Goal: Find specific page/section: Find specific page/section

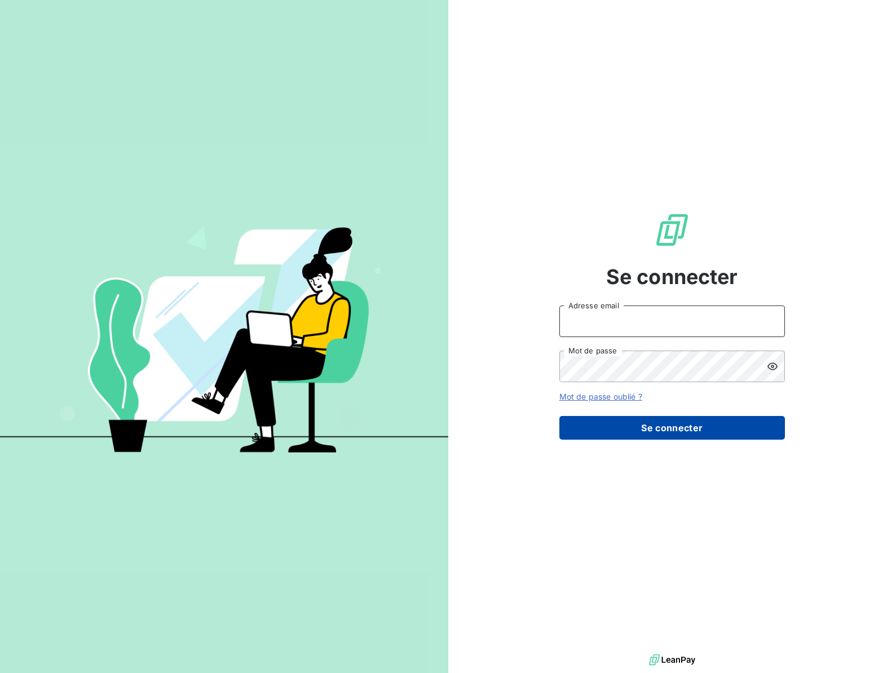
type input "[EMAIL_ADDRESS][DOMAIN_NAME]"
click at [649, 435] on button "Se connecter" at bounding box center [673, 428] width 226 height 24
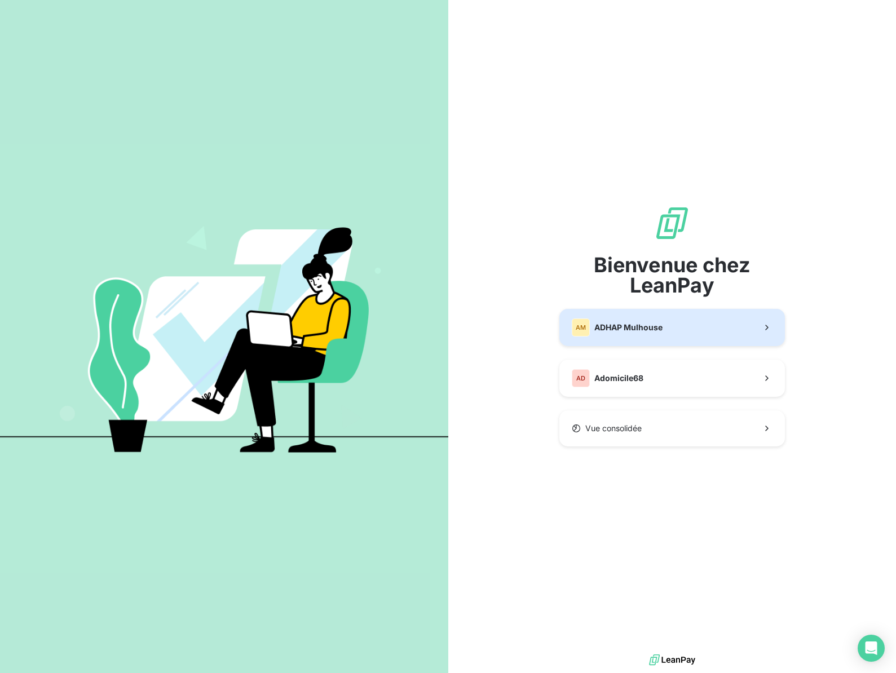
click at [629, 326] on span "ADHAP Mulhouse" at bounding box center [628, 327] width 68 height 11
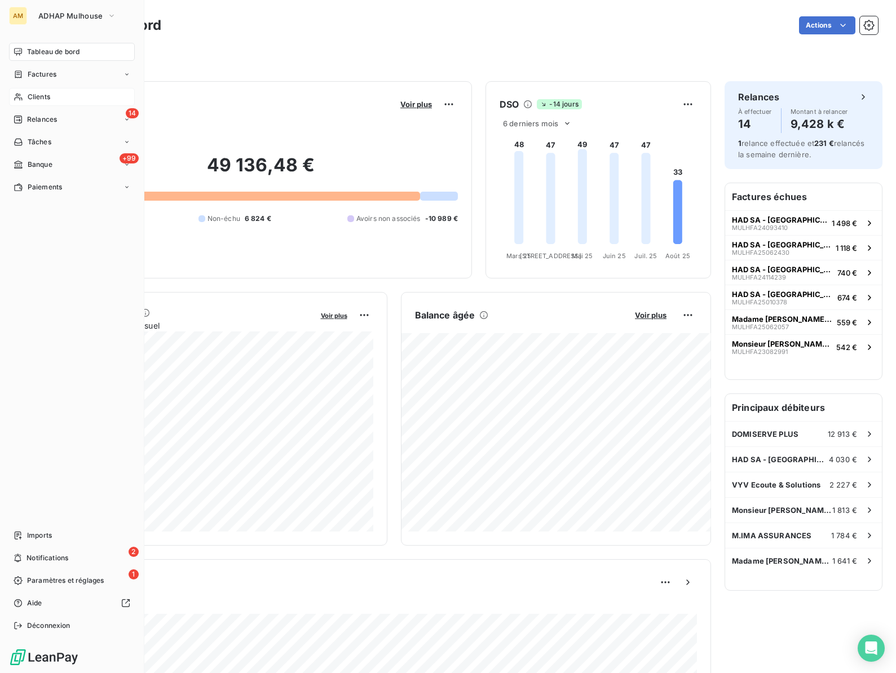
click at [36, 98] on span "Clients" at bounding box center [39, 97] width 23 height 10
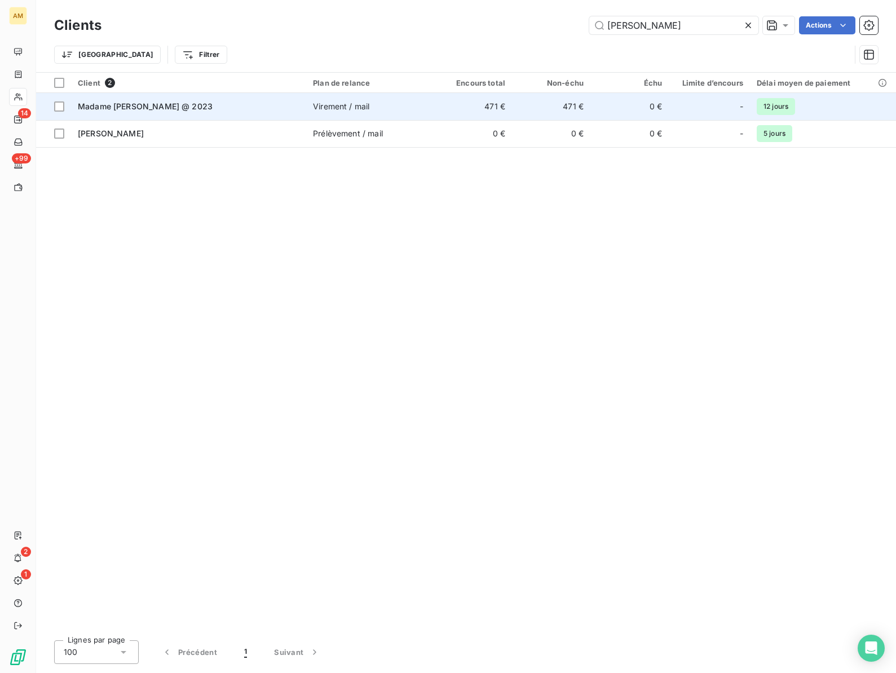
type input "burgy"
click at [220, 106] on div "Madame BURGY, Adrienne @ 2023" at bounding box center [189, 106] width 222 height 11
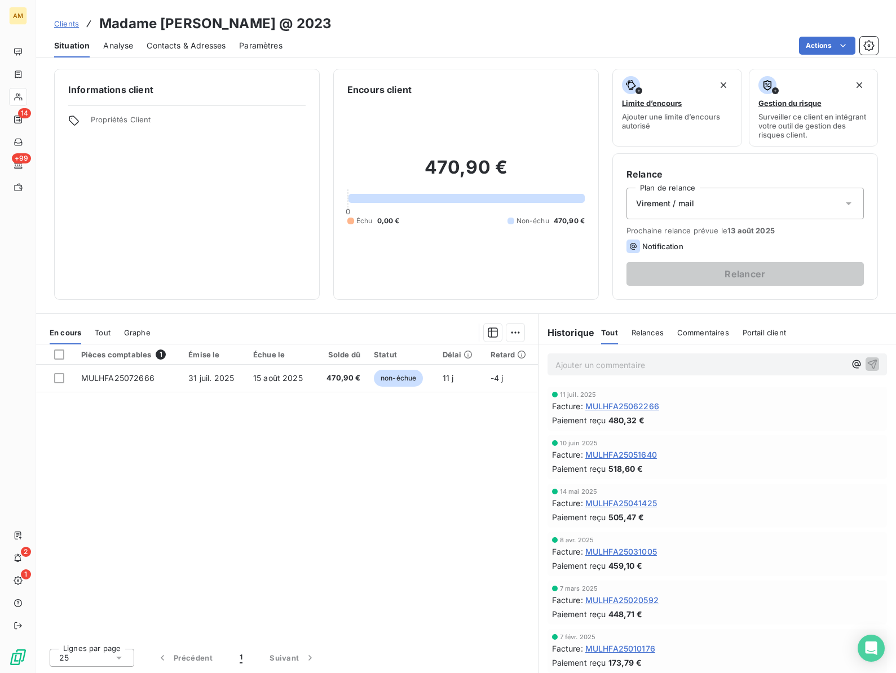
click at [226, 193] on div "Informations client Propriétés Client" at bounding box center [187, 184] width 266 height 231
click at [360, 495] on div "Pièces comptables 1 Émise le Échue le Solde dû Statut Délai Retard MULHFA250726…" at bounding box center [287, 492] width 502 height 295
click at [378, 33] on div "Clients Madame BURGY, Adrienne @ 2023" at bounding box center [466, 24] width 860 height 20
click at [256, 455] on div "Pièces comptables 1 Émise le Échue le Solde dû Statut Délai Retard MULHFA250726…" at bounding box center [287, 492] width 502 height 295
